Goal: Information Seeking & Learning: Learn about a topic

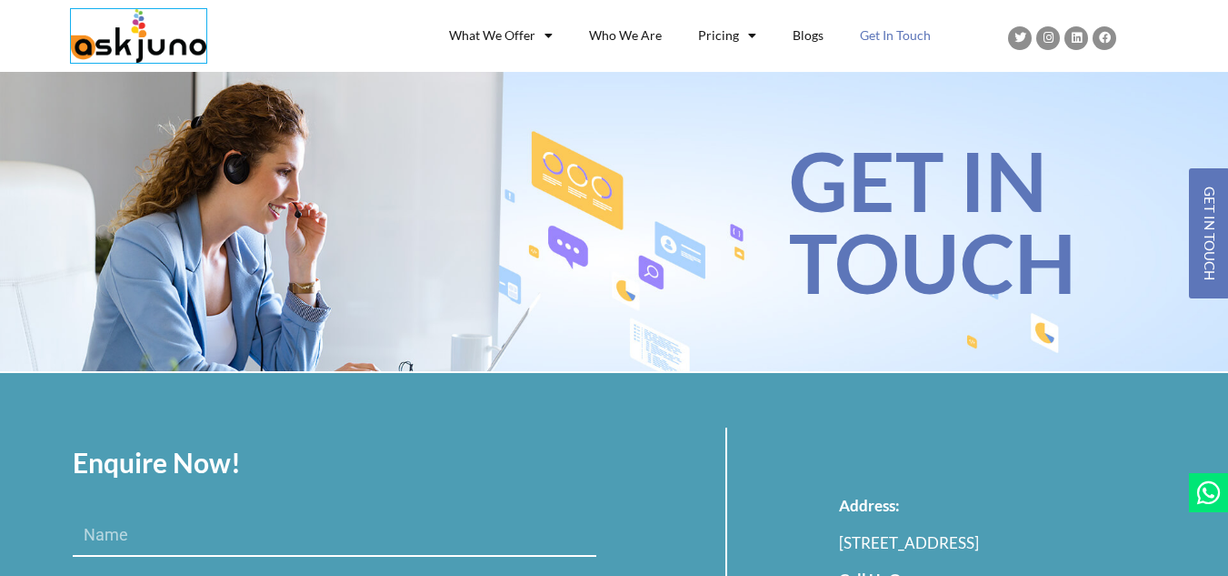
drag, startPoint x: 0, startPoint y: 0, endPoint x: 160, endPoint y: 32, distance: 163.2
click at [160, 32] on img at bounding box center [138, 36] width 135 height 54
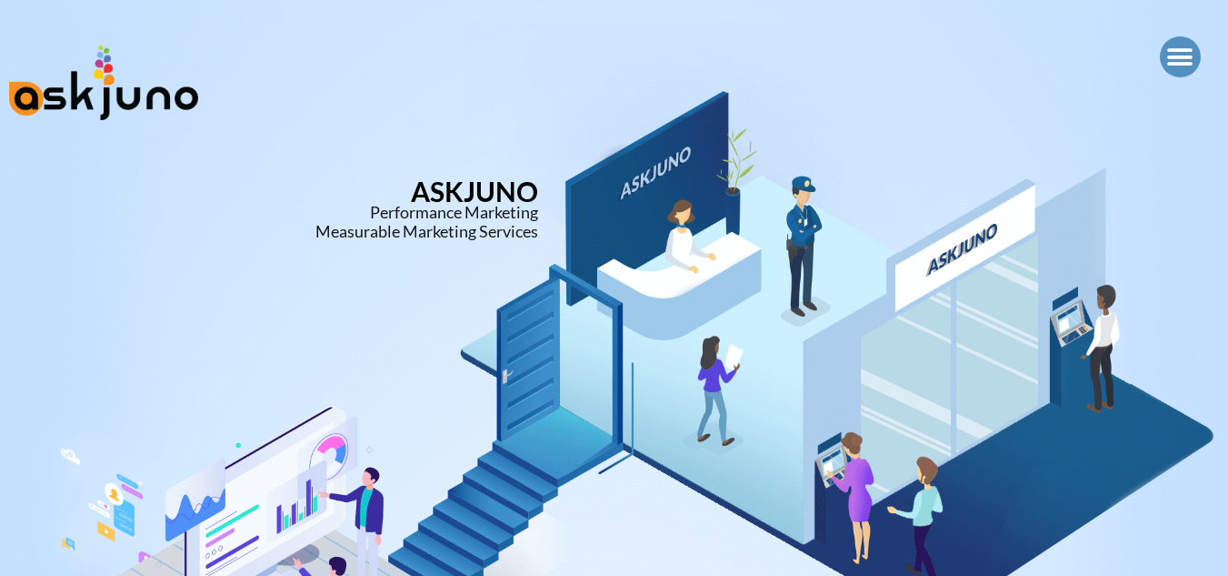
click at [1166, 53] on div "Menu" at bounding box center [1180, 56] width 41 height 41
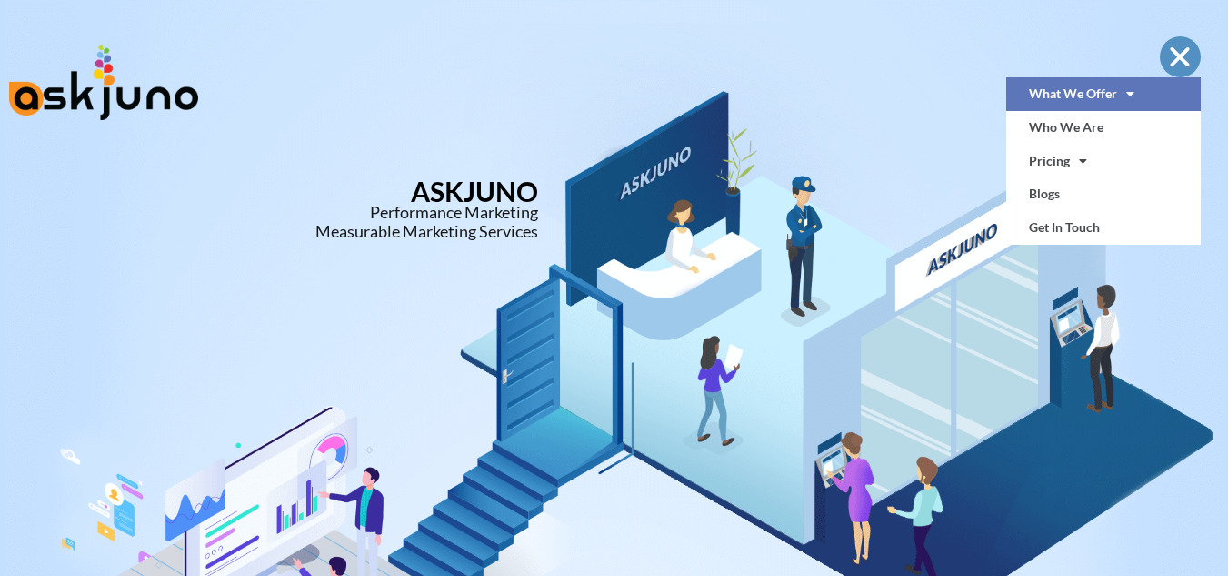
click at [1124, 101] on span at bounding box center [1125, 93] width 17 height 31
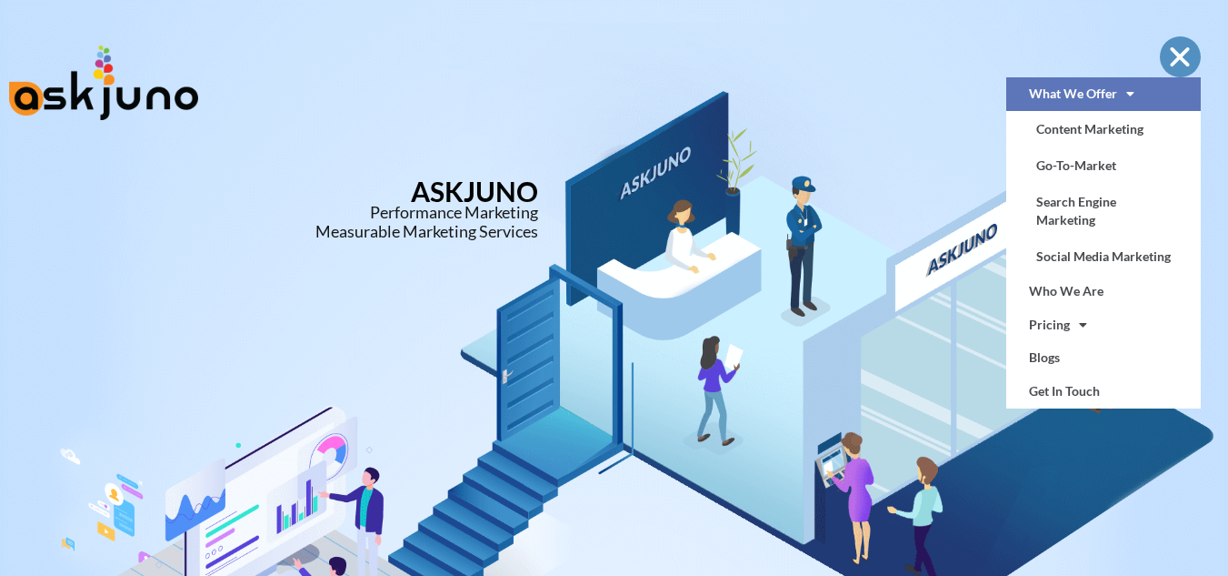
click at [1082, 99] on link "What We Offer" at bounding box center [1103, 94] width 194 height 34
